Goal: Check status: Check status

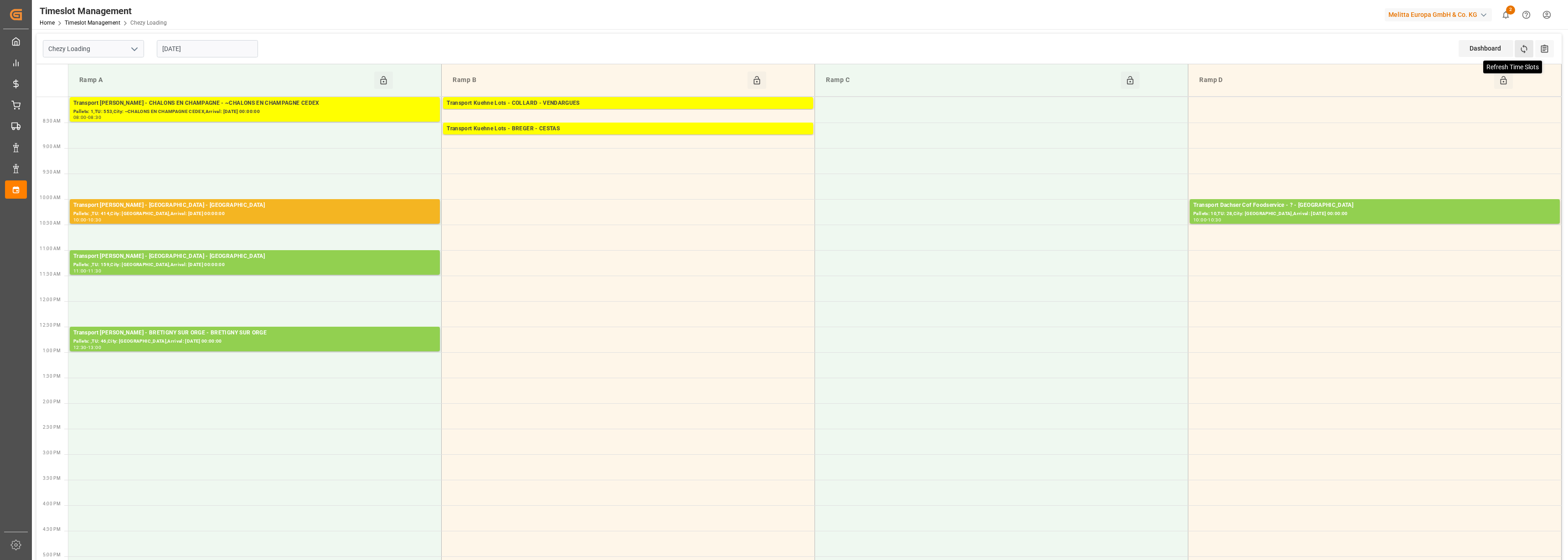
click at [1522, 47] on icon at bounding box center [1524, 49] width 10 height 10
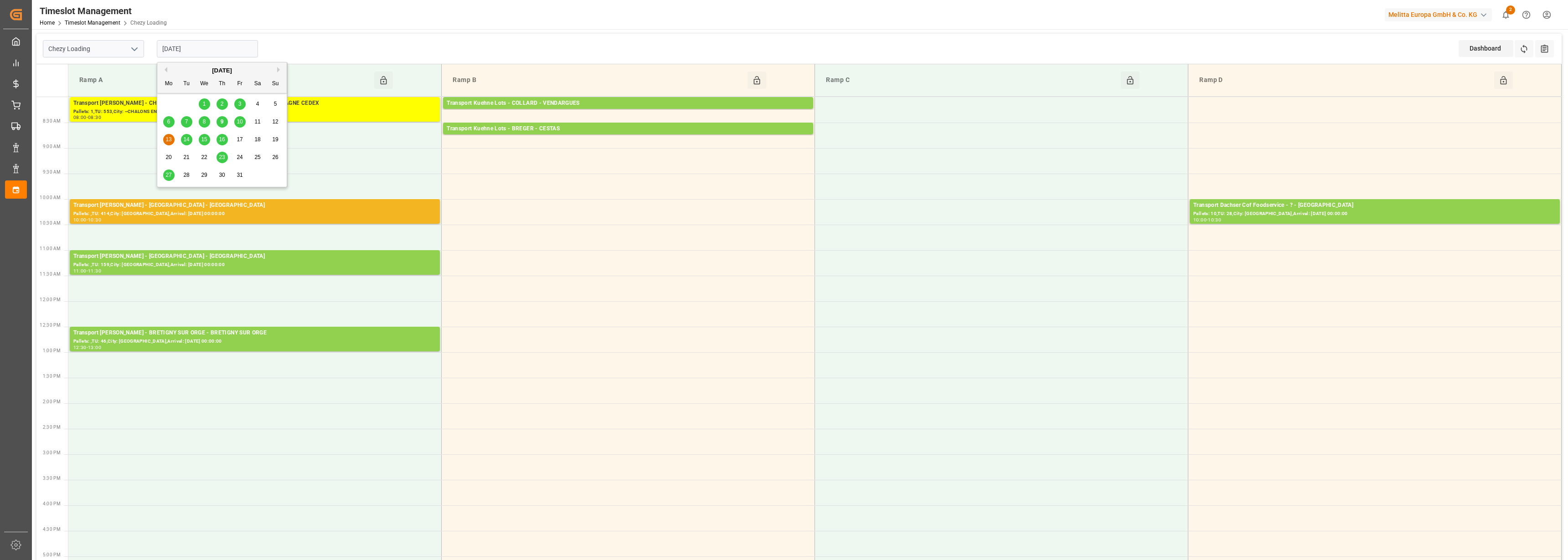
click at [180, 44] on input "[DATE]" at bounding box center [208, 49] width 101 height 17
click at [240, 123] on span "10" at bounding box center [240, 122] width 6 height 6
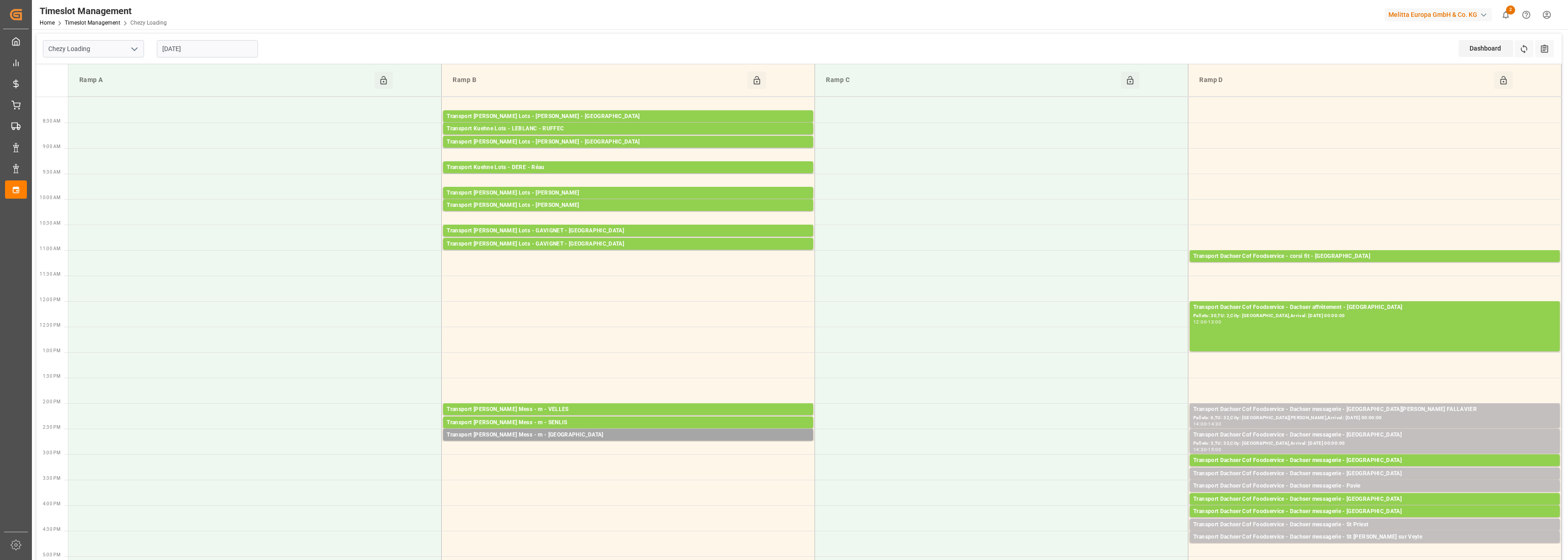
click at [205, 49] on input "[DATE]" at bounding box center [208, 49] width 101 height 17
click at [186, 141] on span "14" at bounding box center [186, 139] width 6 height 6
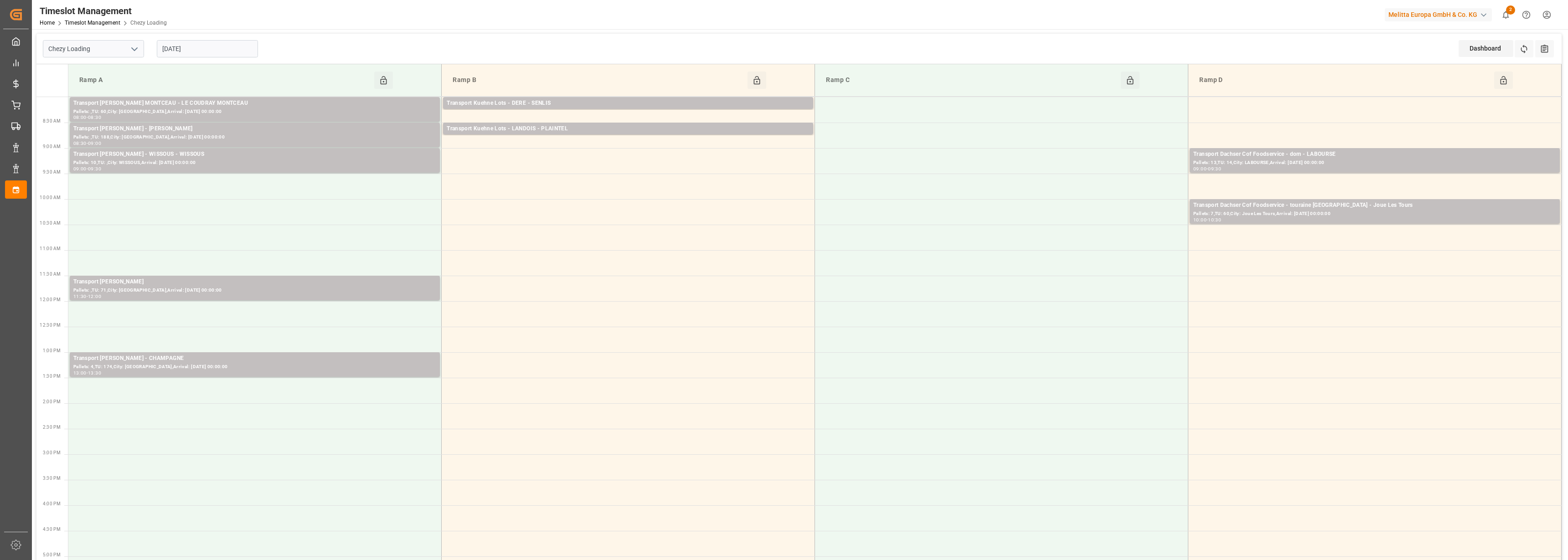
click at [189, 51] on input "[DATE]" at bounding box center [208, 49] width 101 height 17
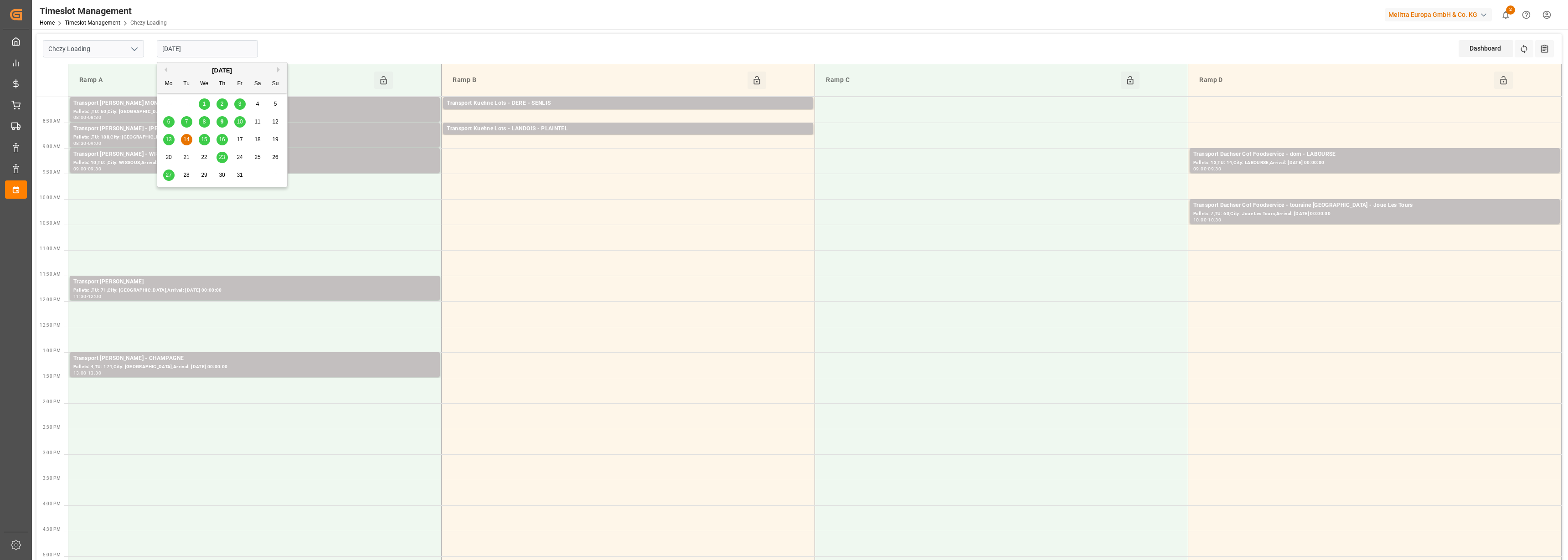
click at [170, 139] on span "13" at bounding box center [169, 139] width 6 height 6
type input "[DATE]"
